Goal: Information Seeking & Learning: Learn about a topic

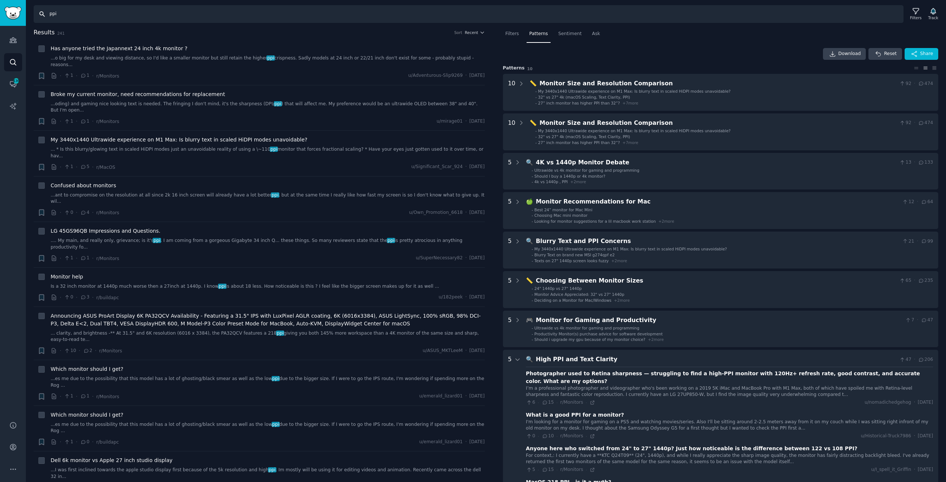
drag, startPoint x: 92, startPoint y: 17, endPoint x: 0, endPoint y: 14, distance: 92.5
click at [0, 14] on div "Advanced Search Audiences Search Conversations 436 AI Reports Help Account More…" at bounding box center [473, 241] width 946 height 482
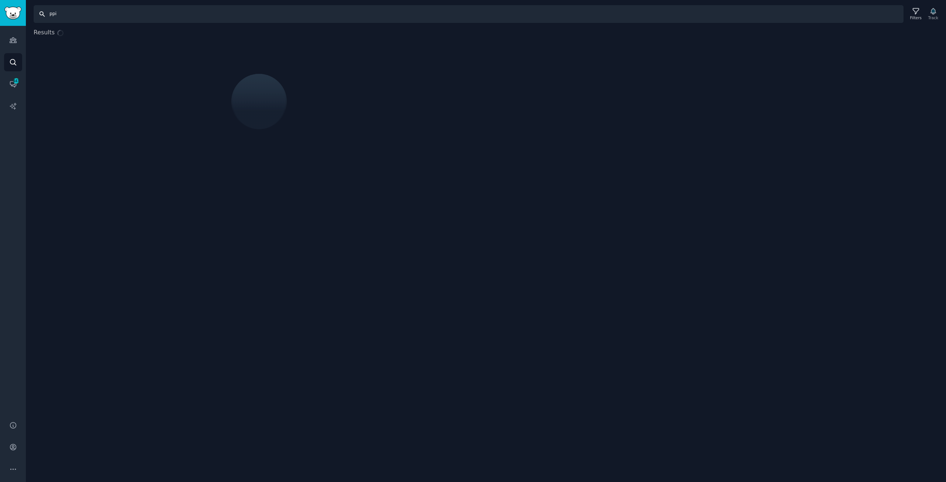
click at [106, 17] on input "ppi" at bounding box center [469, 14] width 870 height 18
drag, startPoint x: 79, startPoint y: 11, endPoint x: 16, endPoint y: 11, distance: 63.2
click at [16, 11] on div "Audiences Search Conversations 443 AI Reports Help Account More Search ppi Filt…" at bounding box center [473, 241] width 946 height 482
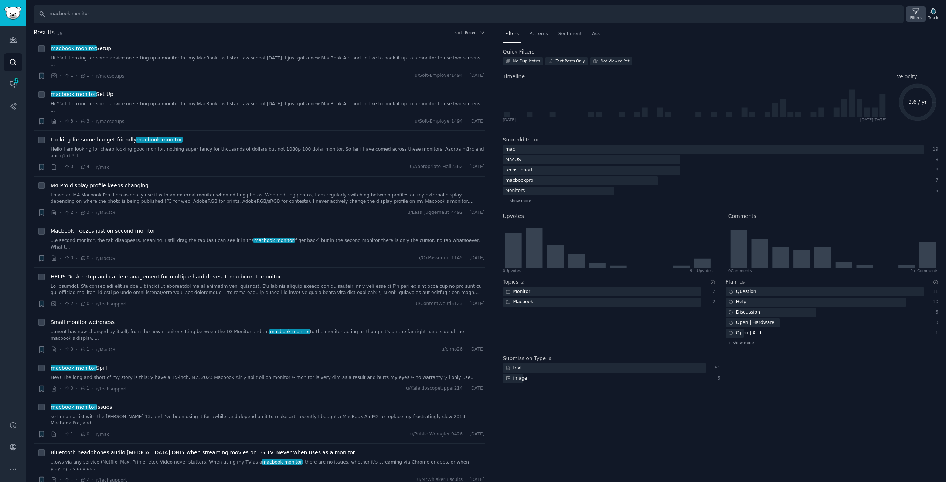
click at [916, 14] on icon at bounding box center [916, 11] width 8 height 8
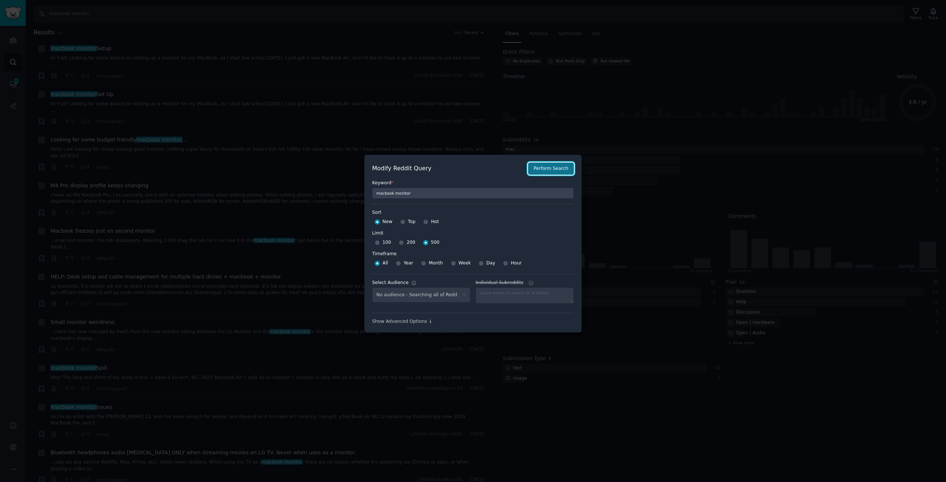
click at [556, 172] on button "Perform Search" at bounding box center [551, 169] width 46 height 13
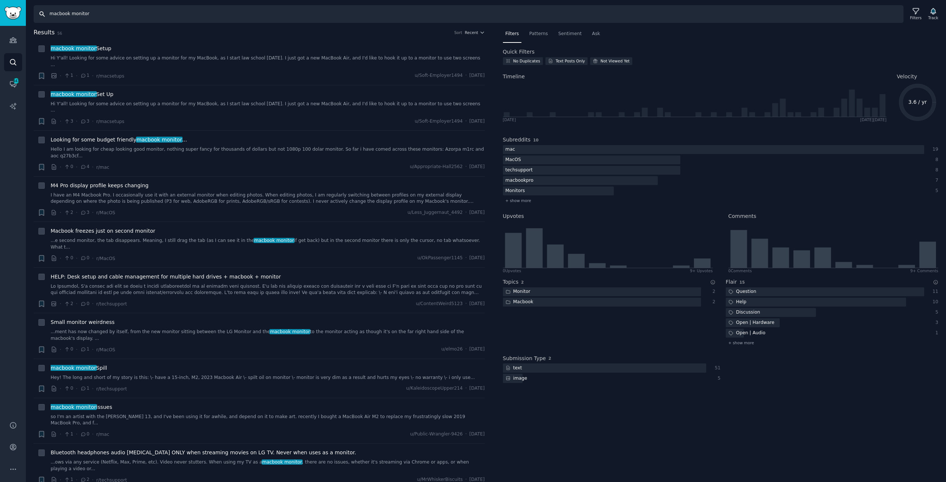
click at [69, 17] on input "macbook monitor" at bounding box center [469, 14] width 870 height 18
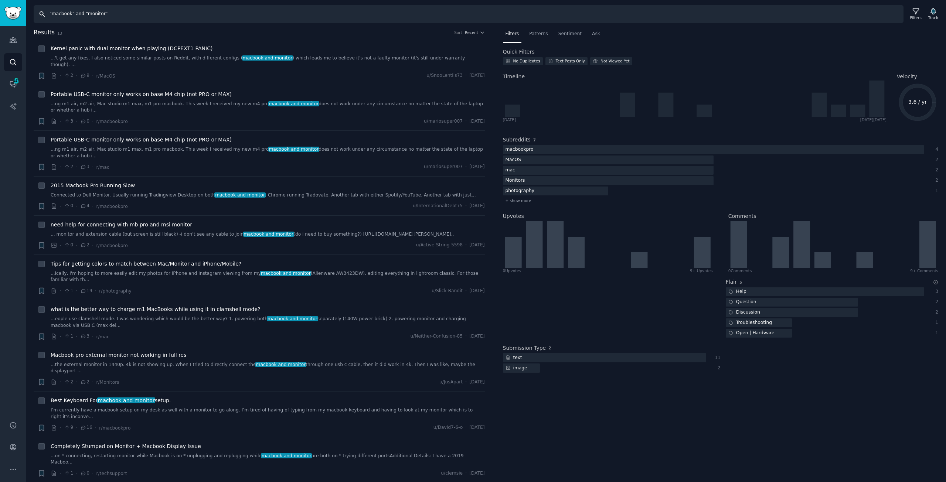
drag, startPoint x: 44, startPoint y: 14, endPoint x: 0, endPoint y: 11, distance: 44.4
click at [0, 11] on div "Audiences Search Conversations 443 AI Reports Help Account More Search "macbook…" at bounding box center [473, 241] width 946 height 482
type input "monitor macbook"
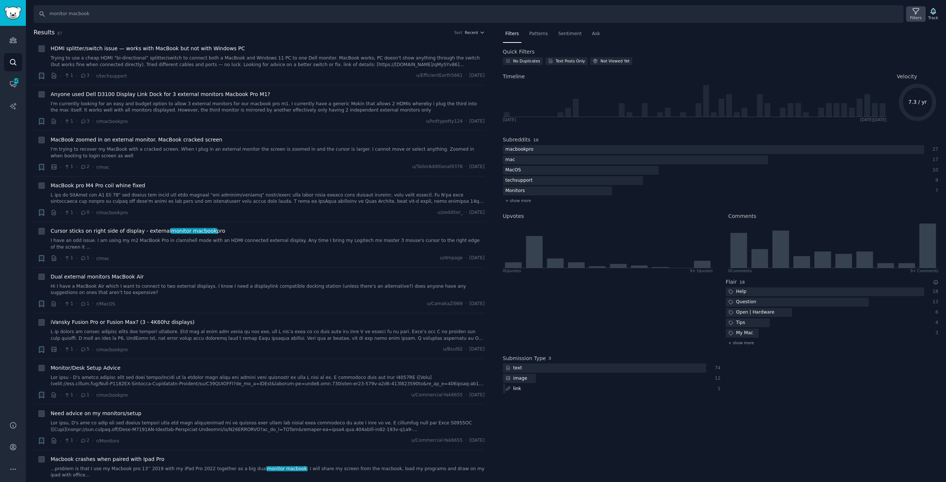
click at [917, 13] on icon at bounding box center [916, 11] width 8 height 8
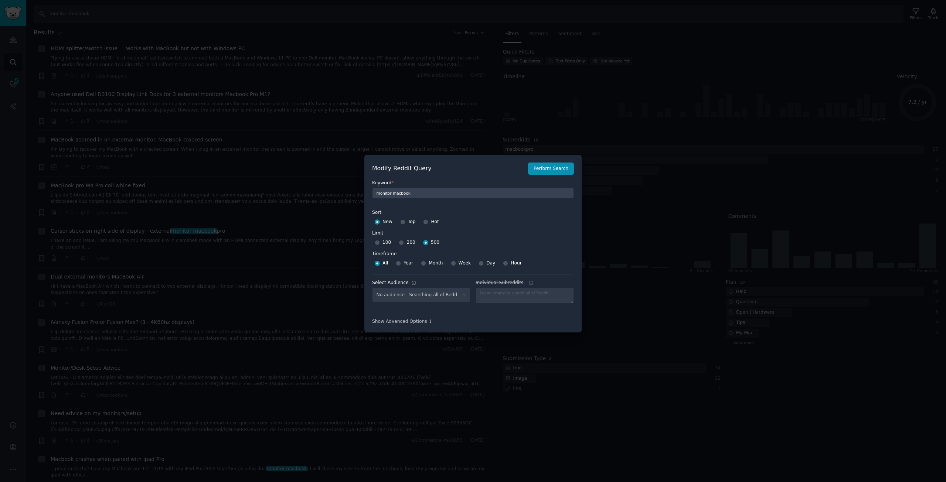
select select "7700d36986"
click at [412, 323] on div "Show Advanced Options ↓" at bounding box center [473, 322] width 202 height 7
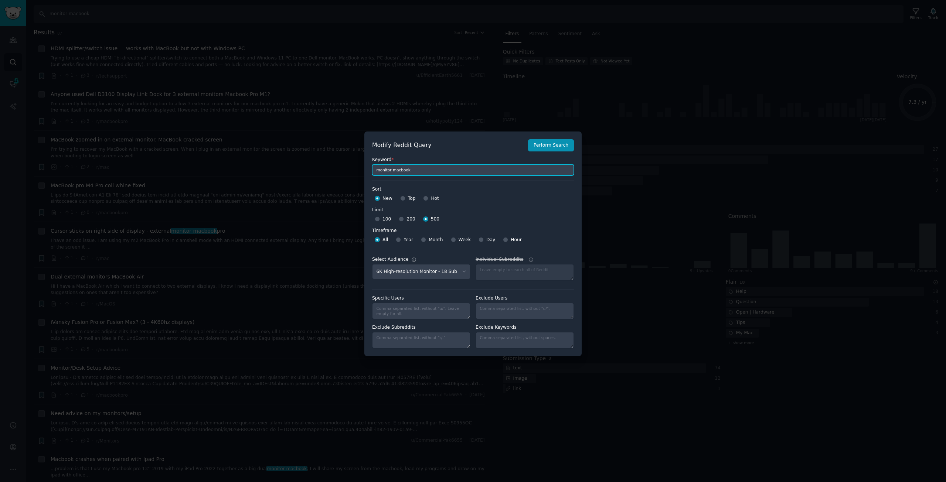
click at [414, 173] on input "monitor macbook" at bounding box center [473, 169] width 202 height 11
type input "m"
type input "monitor, macbook"
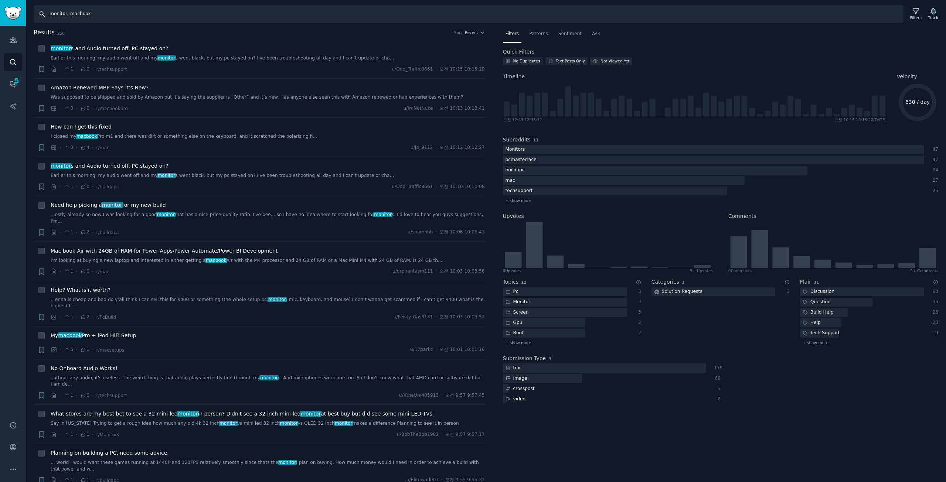
click at [121, 14] on input "monitor, macbook" at bounding box center [469, 14] width 870 height 18
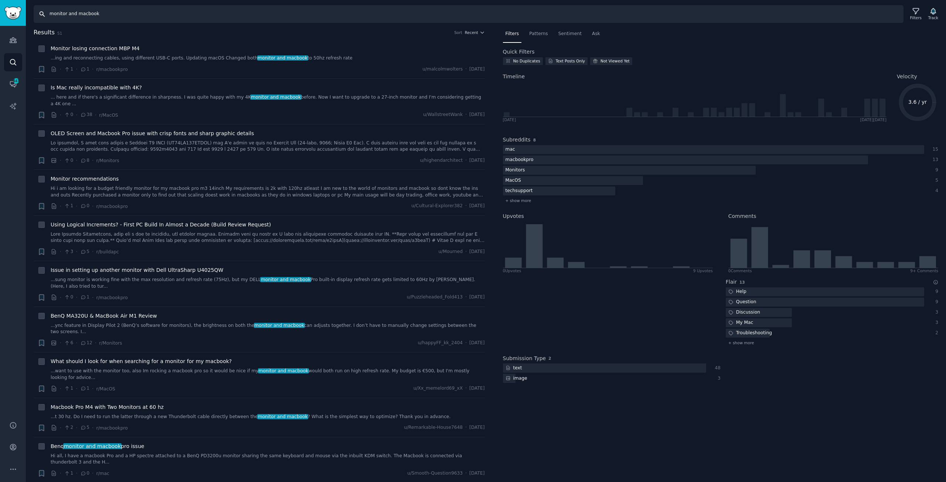
drag, startPoint x: 121, startPoint y: 15, endPoint x: 0, endPoint y: 12, distance: 120.9
click at [0, 11] on div "Audiences Search Conversations 443 AI Reports Help Account More Search monitor …" at bounding box center [473, 241] width 946 height 482
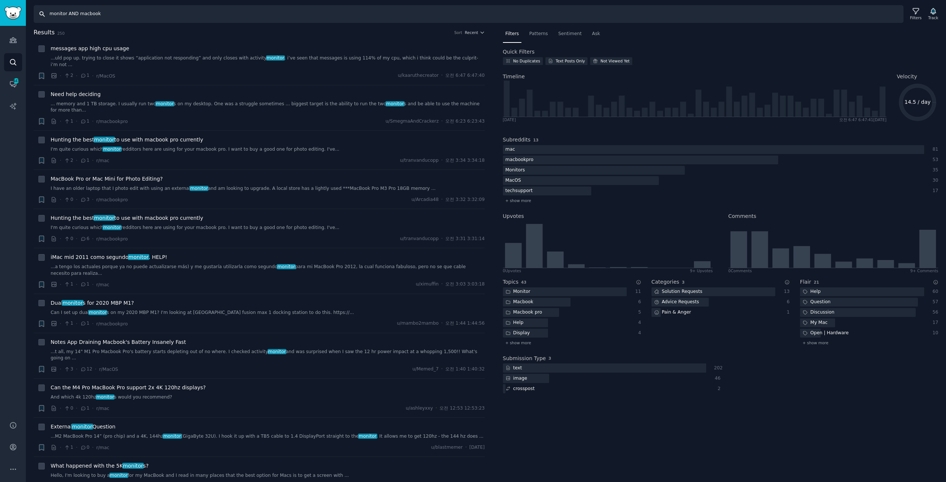
click at [49, 12] on input "monitor AND macbook" at bounding box center [469, 14] width 870 height 18
drag, startPoint x: 120, startPoint y: 11, endPoint x: 11, endPoint y: 10, distance: 108.3
click at [0, 7] on div "Audiences Search Conversations 443 AI Reports Help Account More Search "monitor…" at bounding box center [473, 241] width 946 height 482
type input """
type input "monitor AND macbookpro"
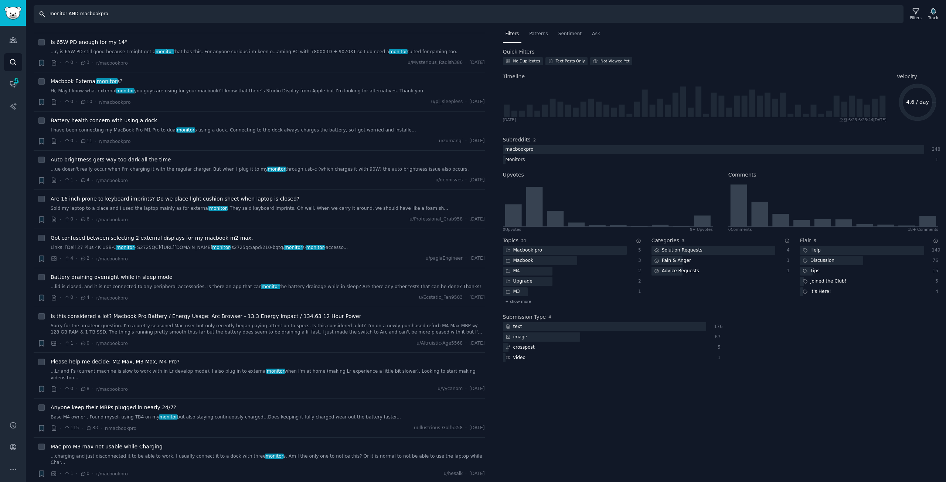
scroll to position [2957, 0]
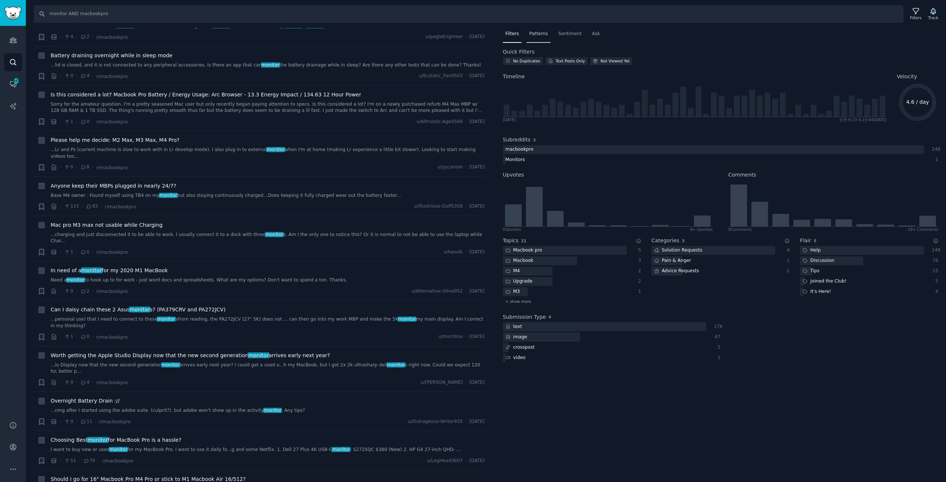
click at [535, 35] on span "Patterns" at bounding box center [538, 34] width 18 height 7
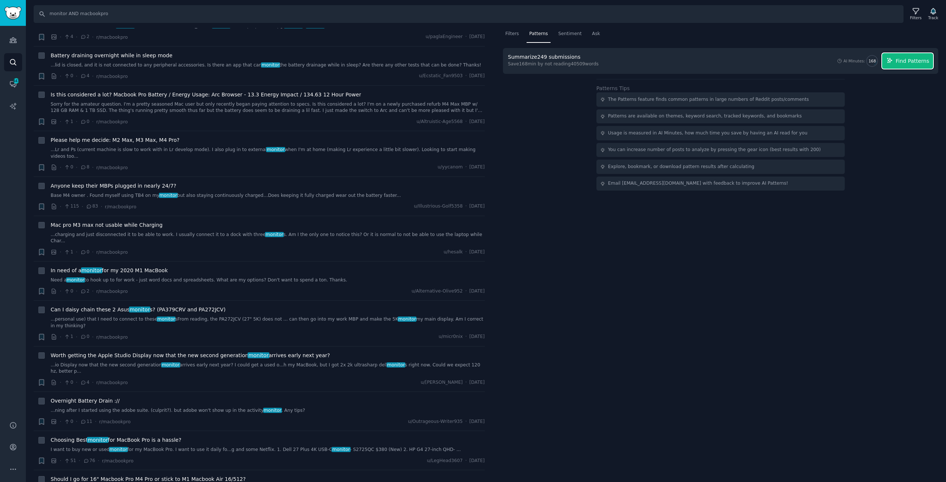
click at [910, 55] on button "Find Patterns" at bounding box center [907, 61] width 51 height 16
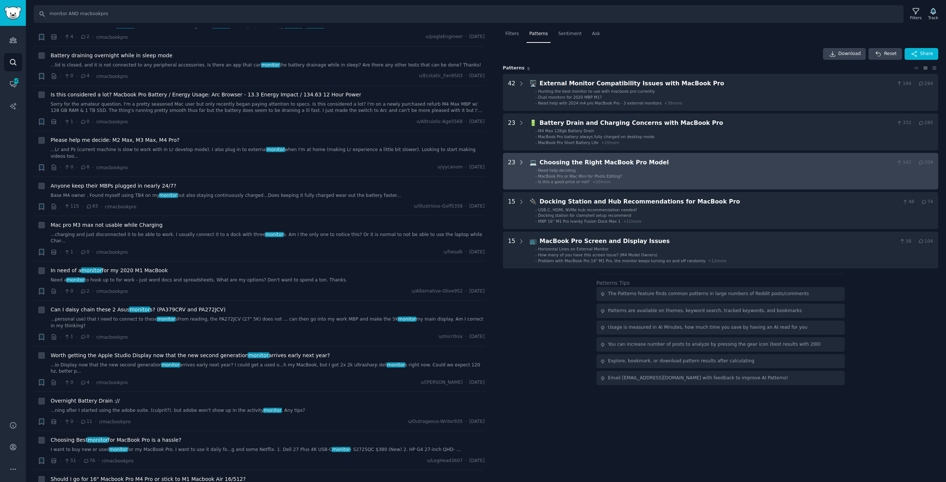
click at [518, 166] on div at bounding box center [521, 171] width 7 height 27
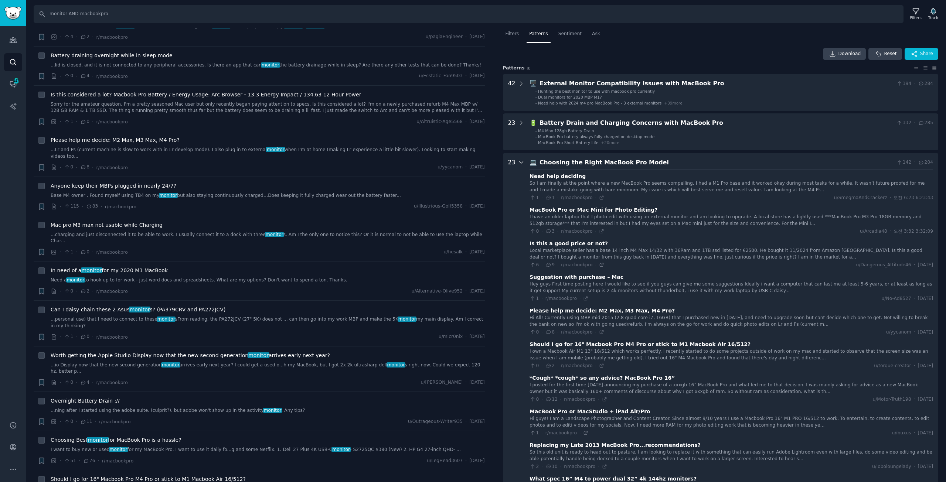
scroll to position [125, 0]
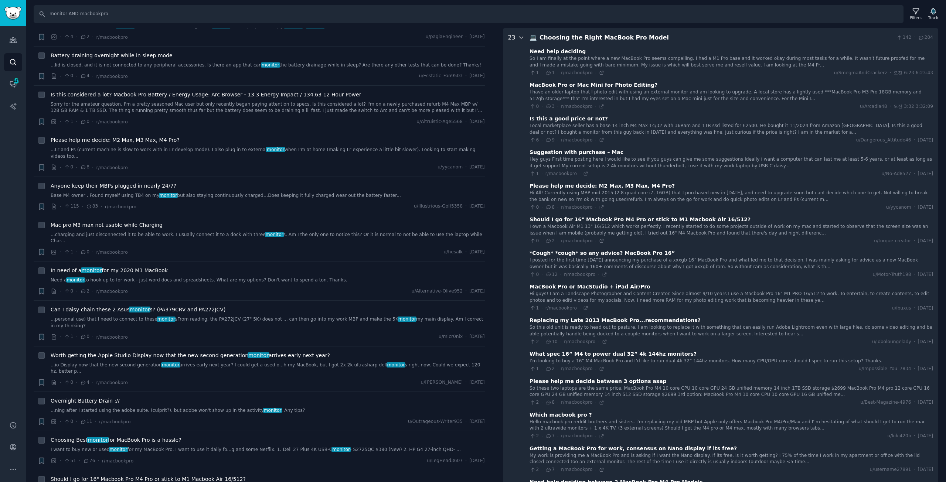
click at [519, 37] on icon at bounding box center [521, 38] width 4 height 2
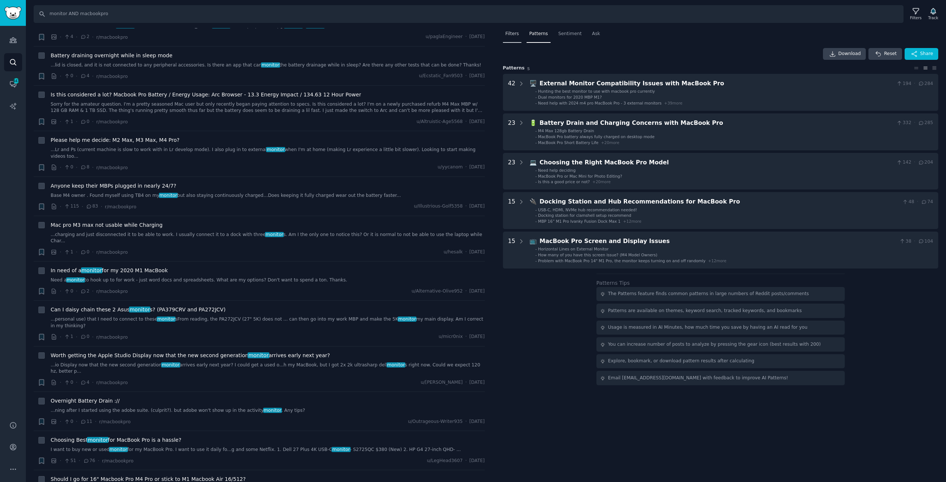
scroll to position [0, 0]
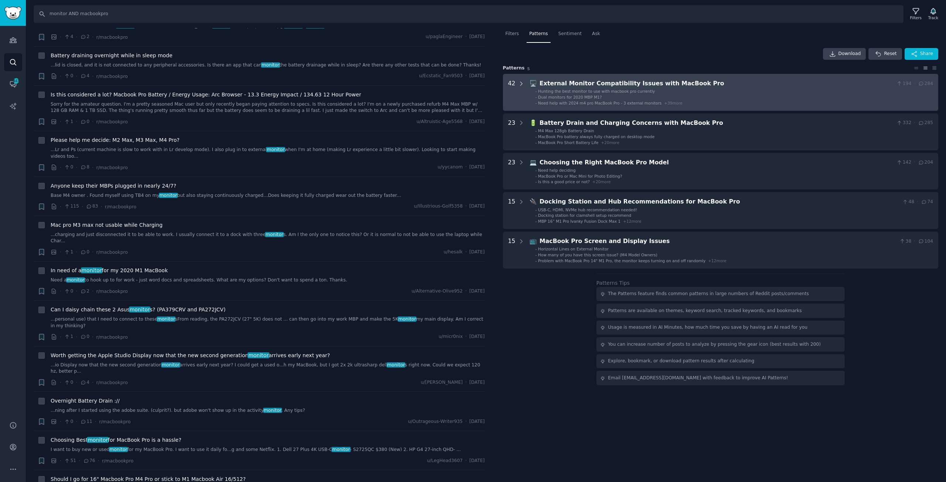
click at [520, 81] on icon at bounding box center [521, 84] width 7 height 7
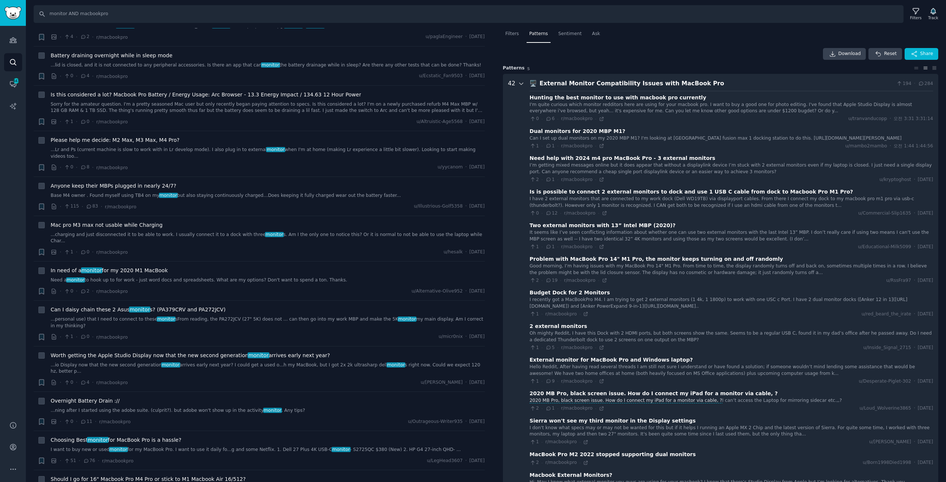
click at [521, 82] on icon at bounding box center [521, 84] width 7 height 7
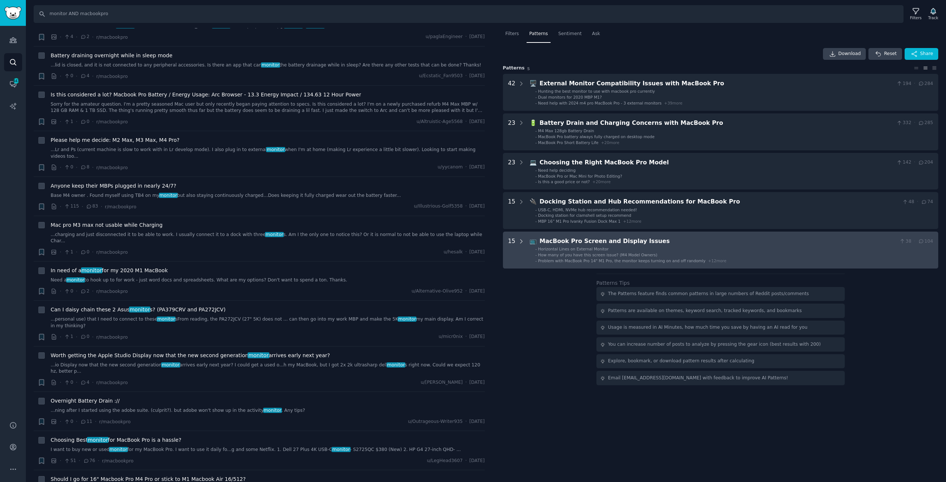
click at [519, 239] on icon at bounding box center [521, 241] width 7 height 7
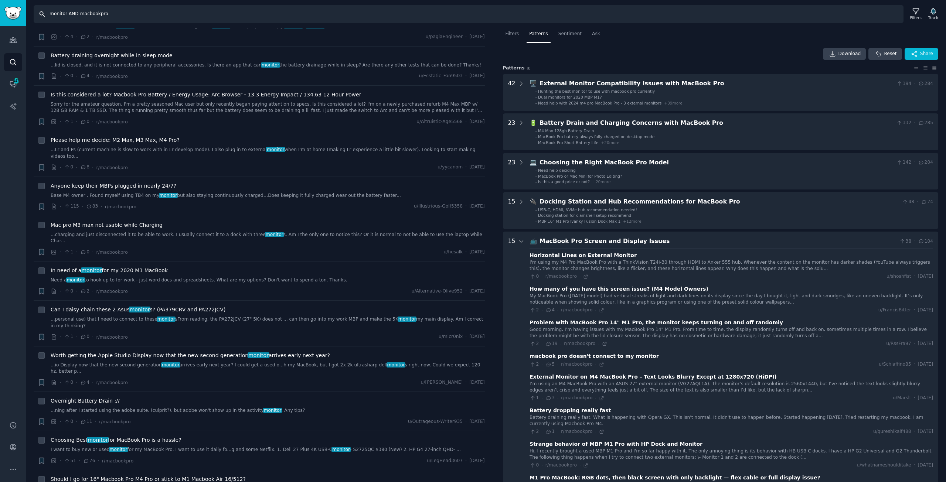
click at [39, 12] on input "monitor AND macbookpro" at bounding box center [469, 14] width 870 height 18
click at [12, 61] on icon "Sidebar" at bounding box center [13, 62] width 8 height 8
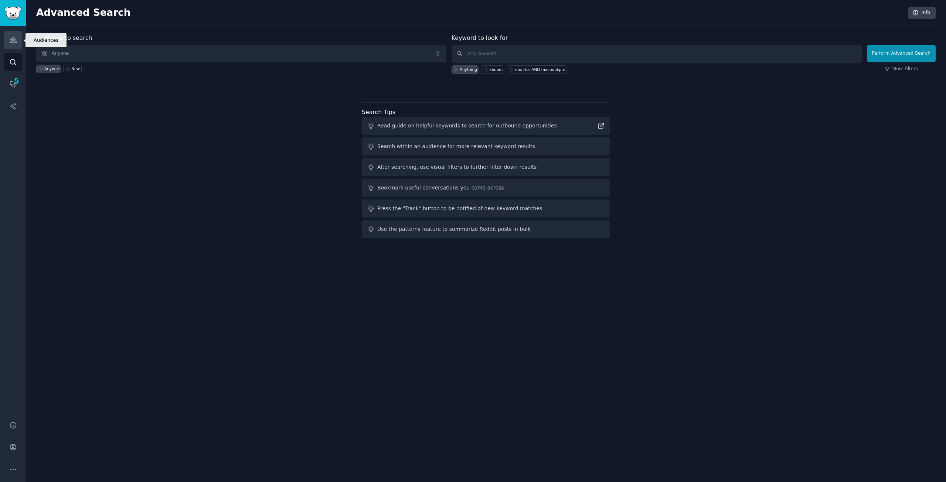
click at [14, 41] on icon "Sidebar" at bounding box center [13, 40] width 7 height 5
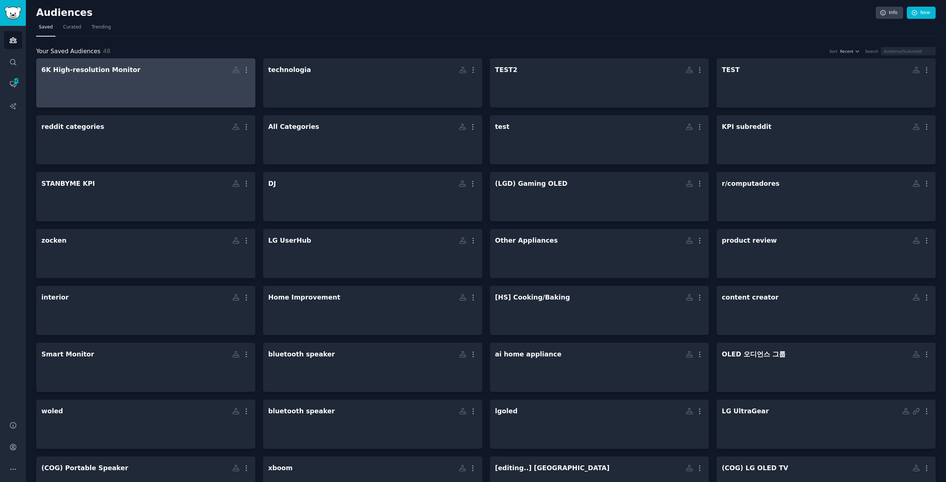
click at [140, 72] on h2 "6K High-resolution Monitor More" at bounding box center [145, 70] width 209 height 13
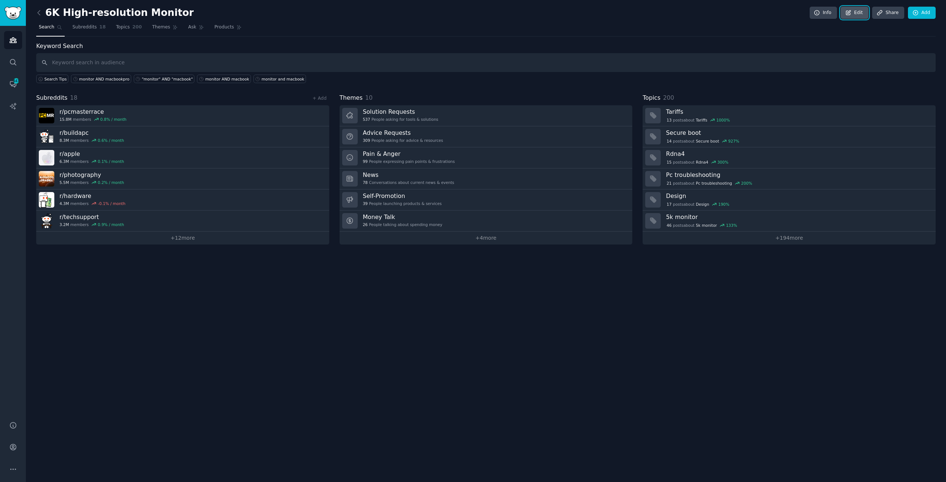
click at [857, 11] on link "Edit" at bounding box center [855, 13] width 28 height 13
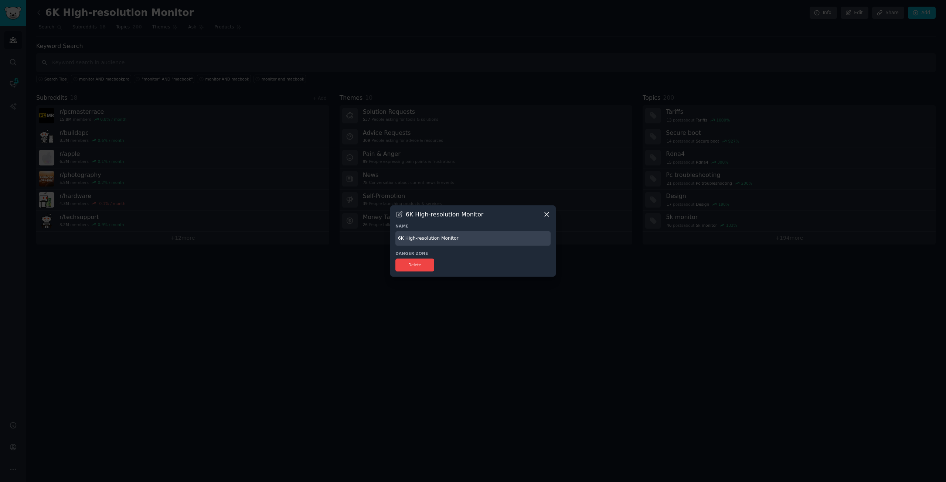
click at [546, 216] on icon at bounding box center [547, 215] width 4 height 4
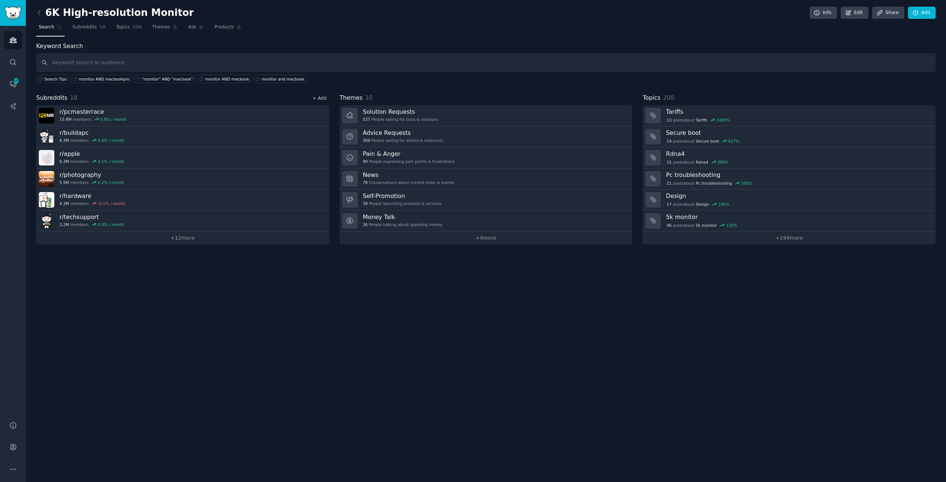
click at [322, 99] on link "+ Add" at bounding box center [320, 98] width 14 height 5
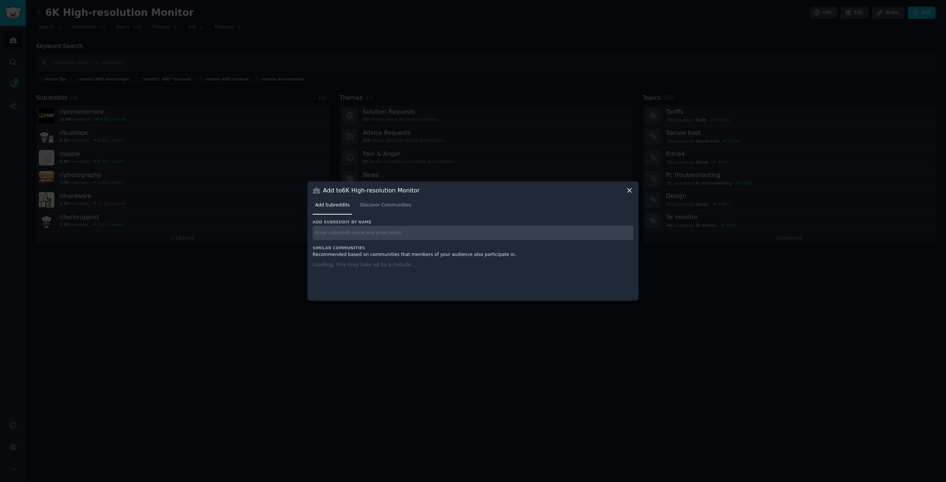
click at [369, 231] on input "text" at bounding box center [473, 233] width 321 height 14
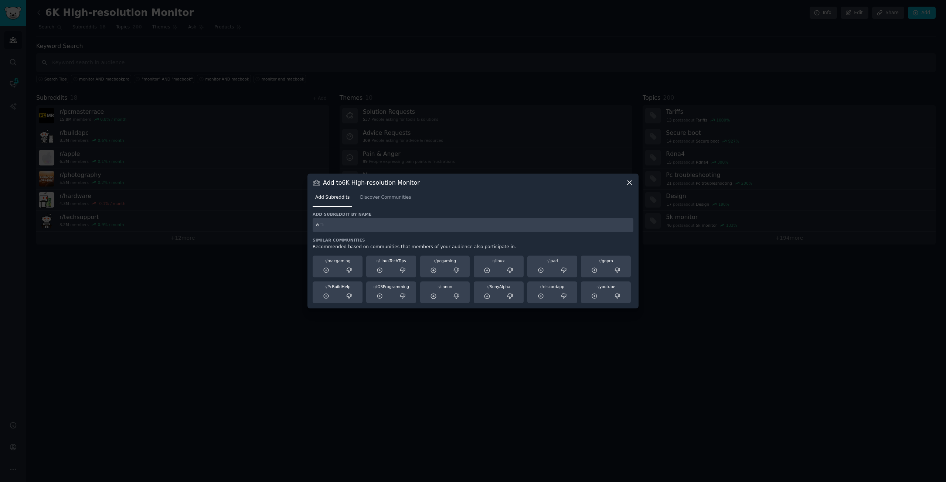
type input "ㅎ"
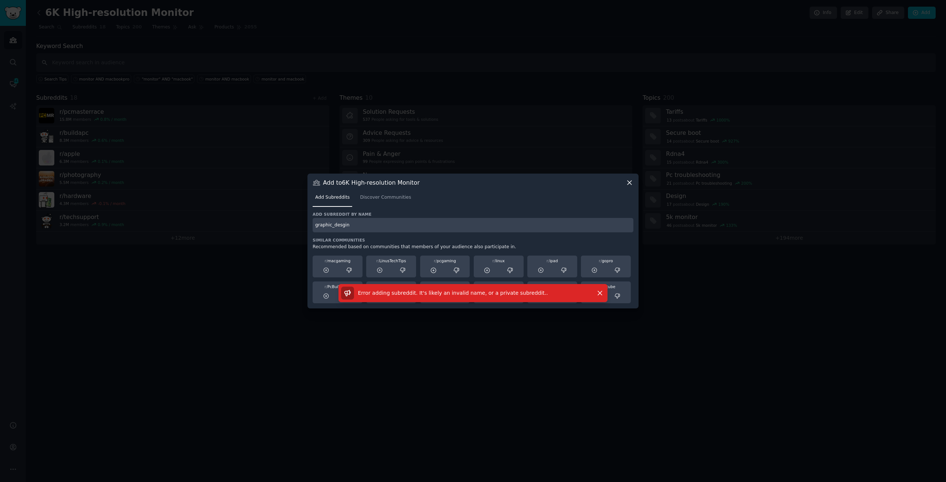
click at [369, 231] on input "graphic_desgin" at bounding box center [473, 225] width 321 height 14
type input "graphic_design"
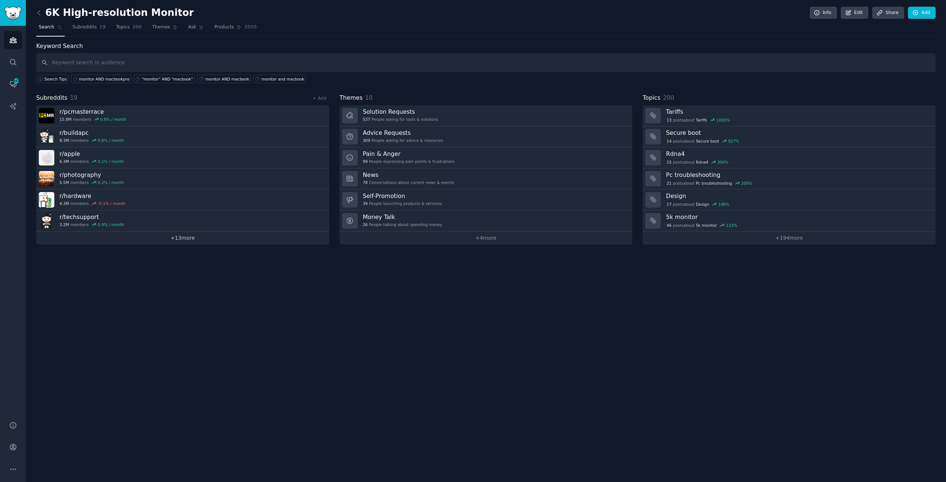
click at [208, 237] on link "+ 13 more" at bounding box center [182, 238] width 293 height 13
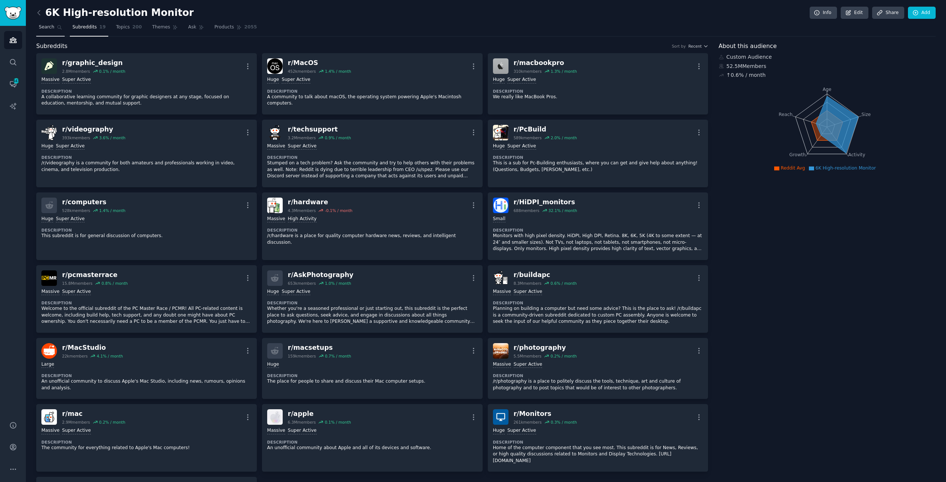
click at [43, 27] on span "Search" at bounding box center [47, 27] width 16 height 7
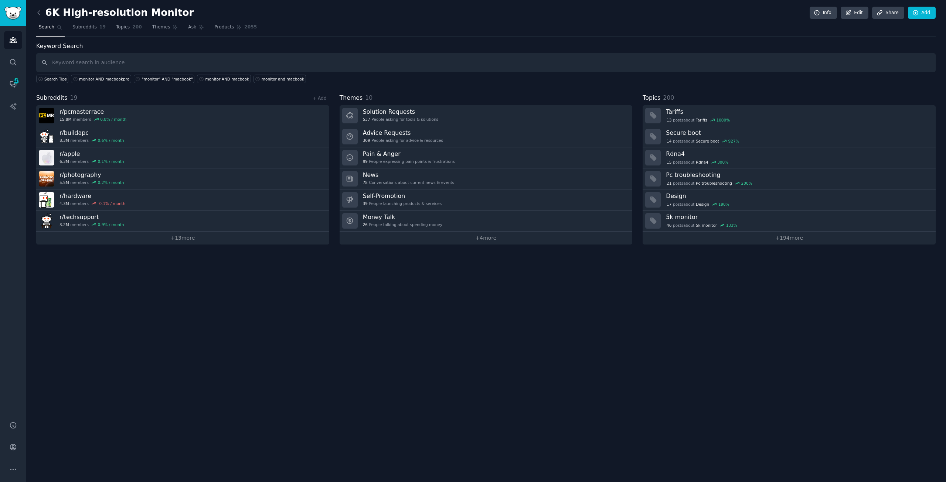
click at [156, 244] on div "6K High-resolution Monitor Info Edit Share Add Search Subreddits 19 Topics 200 …" at bounding box center [486, 241] width 920 height 482
click at [157, 240] on link "+ 13 more" at bounding box center [182, 238] width 293 height 13
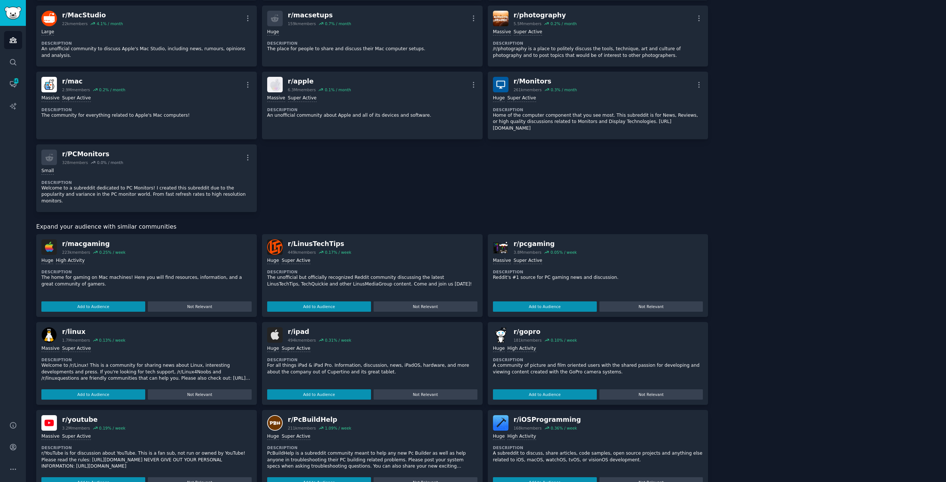
scroll to position [427, 0]
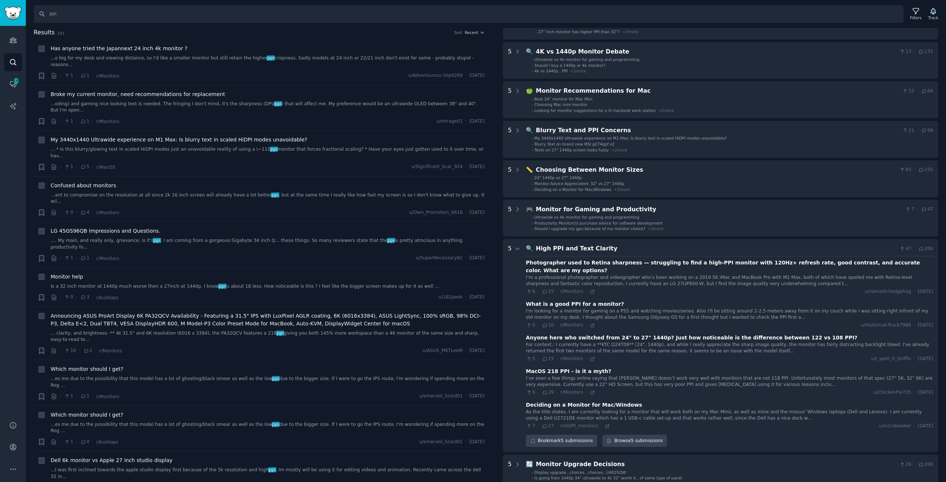
scroll to position [148, 0]
